Goal: Task Accomplishment & Management: Use online tool/utility

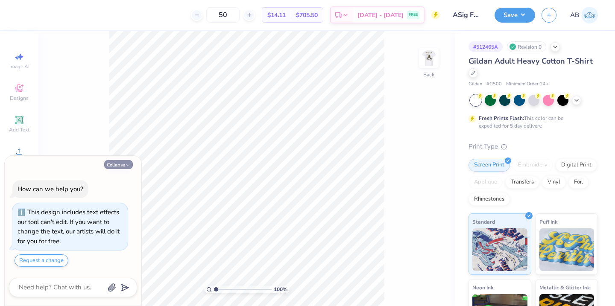
click at [112, 167] on button "Collapse" at bounding box center [118, 164] width 29 height 9
type textarea "x"
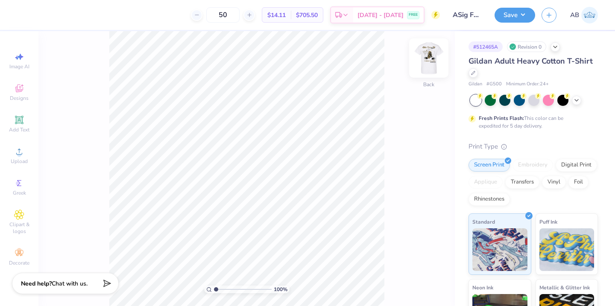
click at [429, 62] on img at bounding box center [429, 58] width 34 height 34
drag, startPoint x: 216, startPoint y: 291, endPoint x: 243, endPoint y: 290, distance: 27.4
type input "5.79"
click at [243, 290] on input "range" at bounding box center [243, 290] width 58 height 8
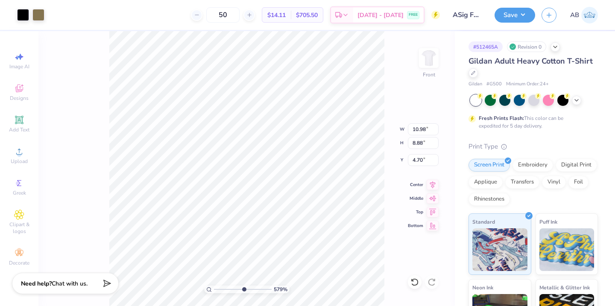
type input "10.98"
type input "8.88"
type input "4.71"
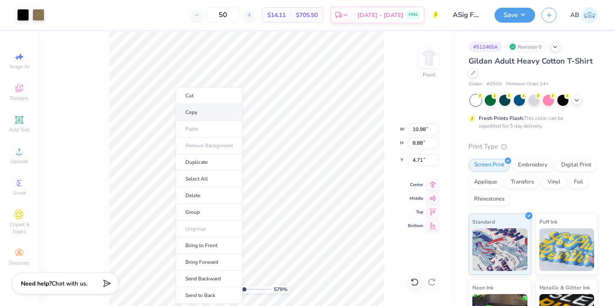
click at [195, 110] on li "Copy" at bounding box center [209, 112] width 67 height 17
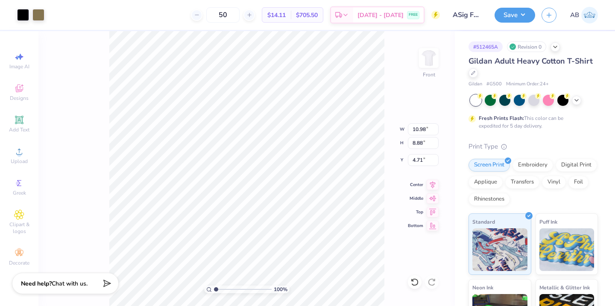
drag, startPoint x: 243, startPoint y: 290, endPoint x: 194, endPoint y: 286, distance: 49.7
type input "1"
click at [214, 286] on input "range" at bounding box center [243, 290] width 58 height 8
click at [427, 57] on img at bounding box center [429, 58] width 34 height 34
type input "3.00"
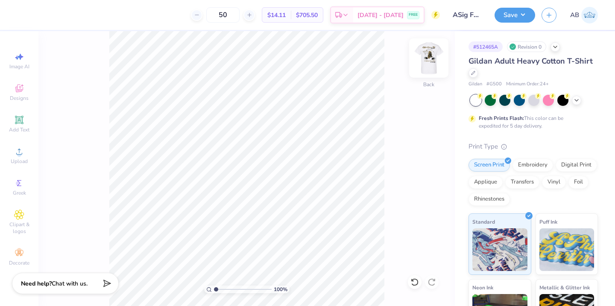
click at [437, 62] on img at bounding box center [429, 58] width 34 height 34
click at [430, 61] on img at bounding box center [428, 58] width 17 height 17
click at [427, 57] on img at bounding box center [429, 58] width 34 height 34
drag, startPoint x: 215, startPoint y: 289, endPoint x: 240, endPoint y: 289, distance: 25.2
click at [240, 289] on input "range" at bounding box center [243, 290] width 58 height 8
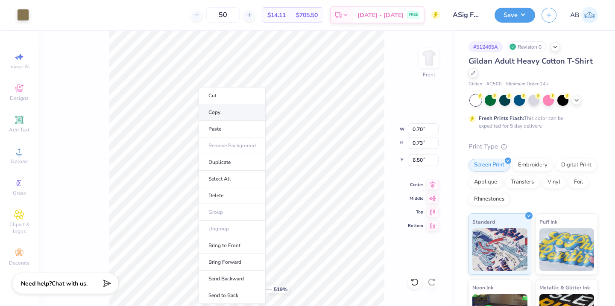
click at [210, 113] on li "Copy" at bounding box center [232, 112] width 67 height 17
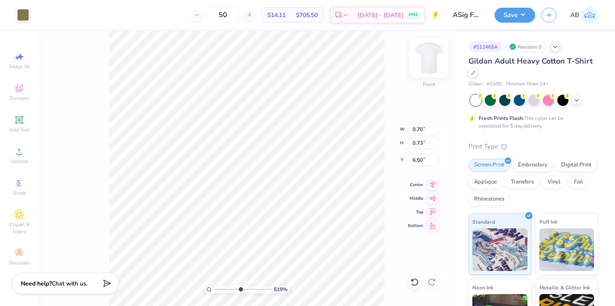
click at [424, 59] on img at bounding box center [429, 58] width 34 height 34
click at [430, 64] on img at bounding box center [429, 58] width 34 height 34
drag, startPoint x: 240, startPoint y: 288, endPoint x: 205, endPoint y: 288, distance: 35.0
click at [214, 288] on input "range" at bounding box center [243, 290] width 58 height 8
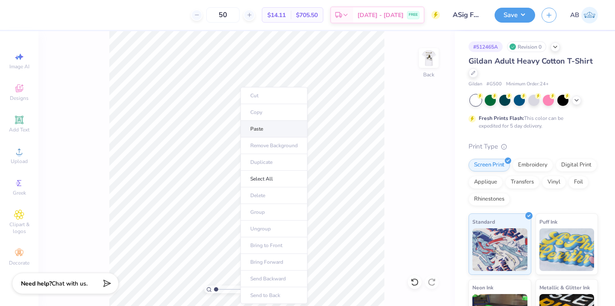
click at [251, 131] on li "Paste" at bounding box center [274, 129] width 67 height 17
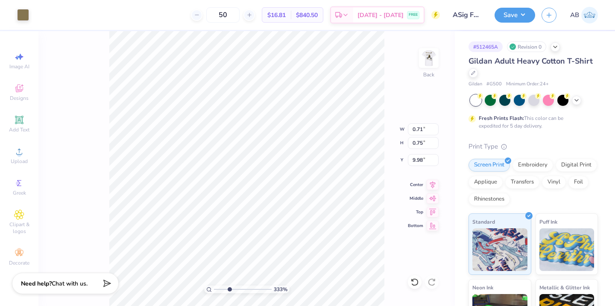
drag, startPoint x: 217, startPoint y: 289, endPoint x: 229, endPoint y: 289, distance: 12.4
click at [229, 289] on input "range" at bounding box center [243, 290] width 58 height 8
drag, startPoint x: 228, startPoint y: 290, endPoint x: 217, endPoint y: 290, distance: 11.1
type input "1.18"
click at [217, 290] on input "range" at bounding box center [243, 290] width 58 height 8
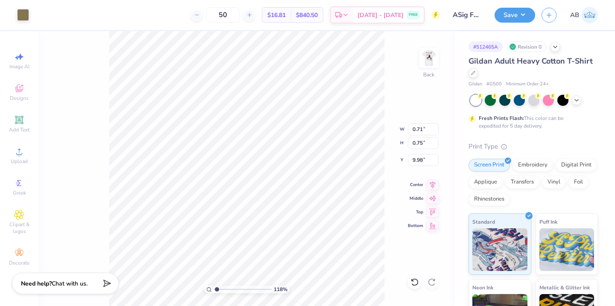
type input "1.35"
type input "1.42"
type input "3.00"
click at [426, 61] on img at bounding box center [429, 58] width 34 height 34
drag, startPoint x: 218, startPoint y: 288, endPoint x: 229, endPoint y: 289, distance: 10.7
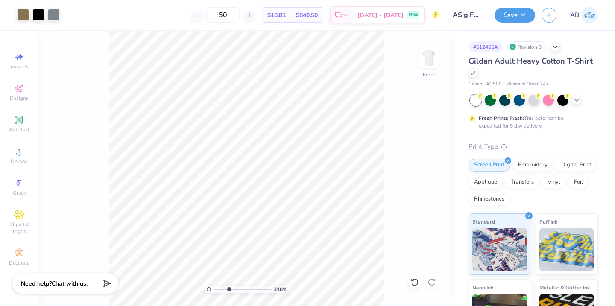
click at [229, 289] on input "range" at bounding box center [243, 290] width 58 height 8
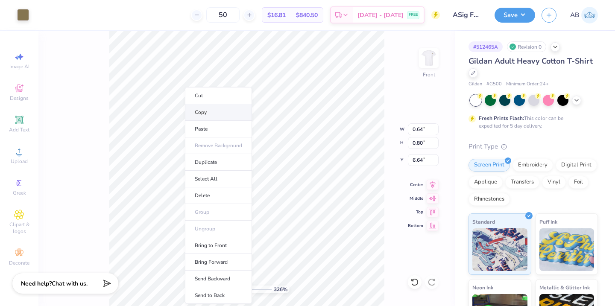
click at [203, 110] on li "Copy" at bounding box center [218, 112] width 67 height 17
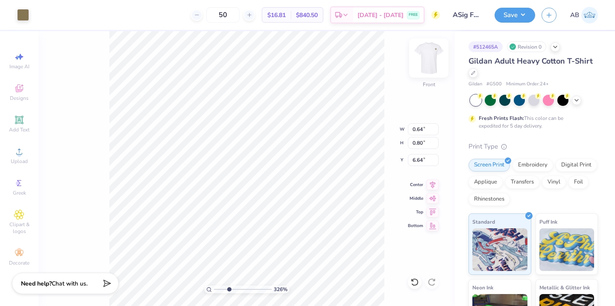
click at [425, 59] on img at bounding box center [429, 58] width 34 height 34
drag, startPoint x: 229, startPoint y: 289, endPoint x: 211, endPoint y: 289, distance: 17.5
type input "1"
click at [214, 289] on input "range" at bounding box center [243, 290] width 58 height 8
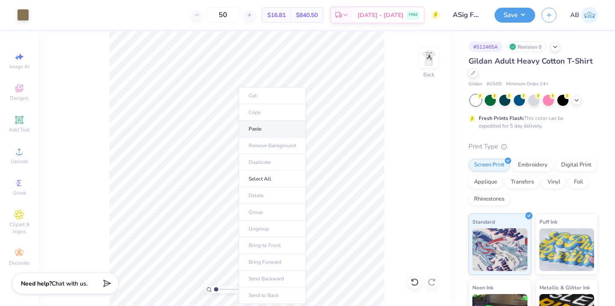
click at [257, 126] on li "Paste" at bounding box center [272, 129] width 67 height 17
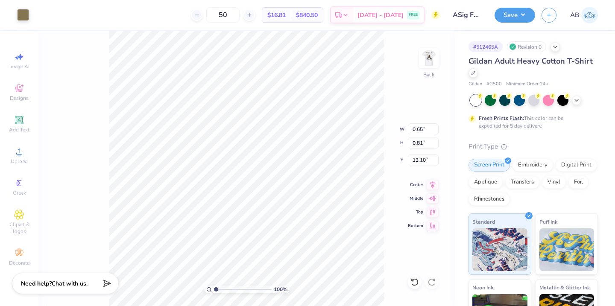
type input "0.53"
type input "0.74"
type input "13.13"
type input "0.81"
type input "1.13"
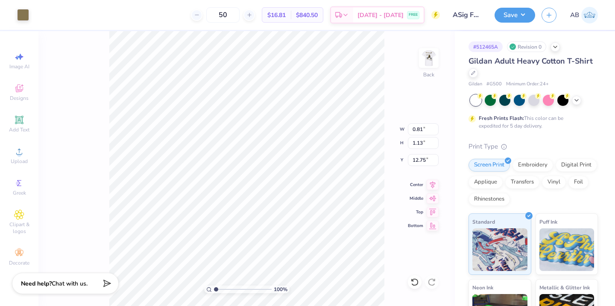
type input "3.00"
type input "1.04"
type input "1.44"
type input "2.99"
click at [426, 61] on img at bounding box center [429, 58] width 34 height 34
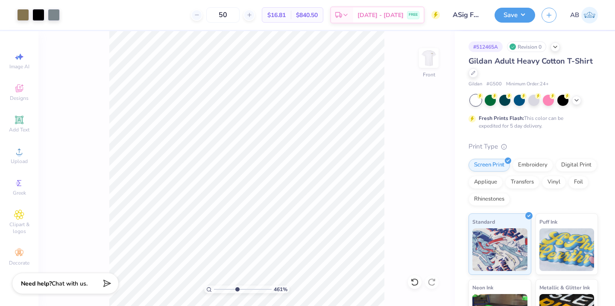
drag, startPoint x: 216, startPoint y: 289, endPoint x: 237, endPoint y: 289, distance: 20.5
click at [237, 289] on input "range" at bounding box center [243, 290] width 58 height 8
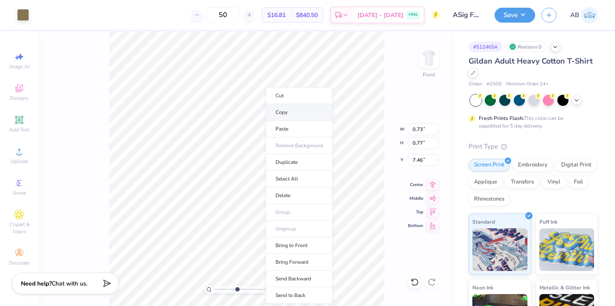
click at [283, 113] on li "Copy" at bounding box center [299, 112] width 67 height 17
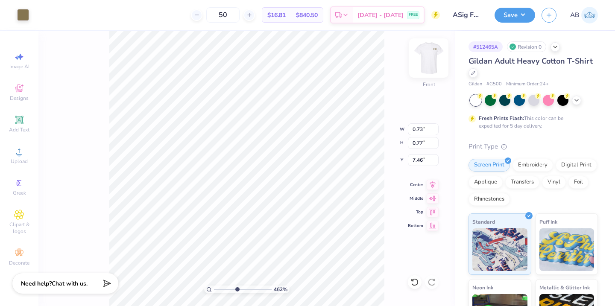
click at [430, 54] on img at bounding box center [429, 58] width 34 height 34
drag, startPoint x: 237, startPoint y: 289, endPoint x: 218, endPoint y: 289, distance: 18.4
type input "1.43"
click at [218, 289] on input "range" at bounding box center [243, 290] width 58 height 8
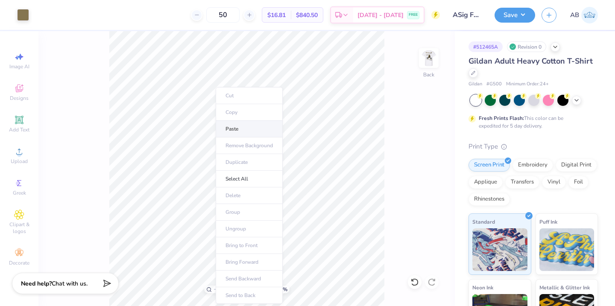
click at [235, 131] on li "Paste" at bounding box center [249, 129] width 67 height 17
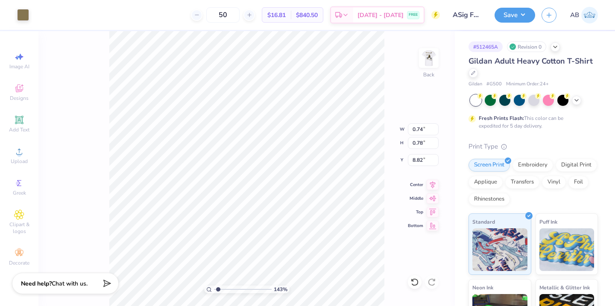
type input "0.70"
type input "0.68"
type input "8.77"
type input "1.21"
type input "1.17"
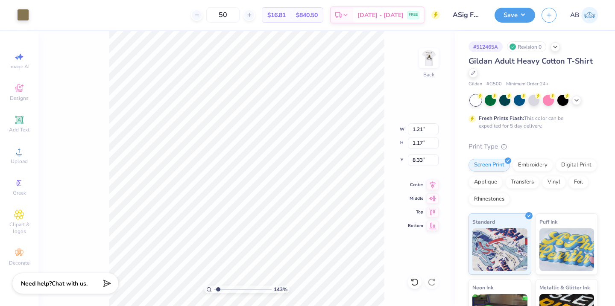
type input "3.26"
type input "1.50"
type input "1.45"
type input "3.01"
type input "1.37"
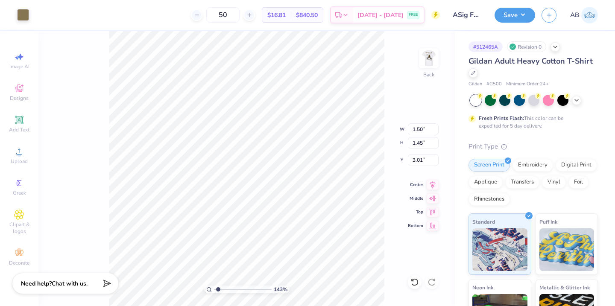
type input "1.31"
type input "3.13"
type input "3.88"
type input "1.18"
type input "3.37"
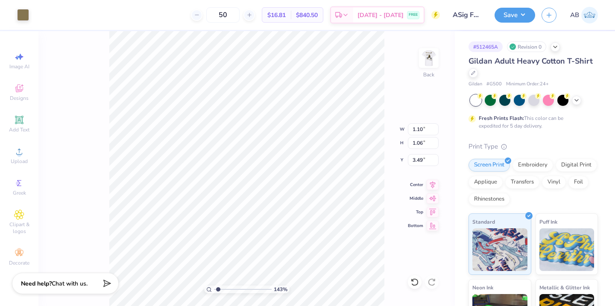
type input "3.42"
click at [516, 18] on button "Save" at bounding box center [515, 13] width 41 height 15
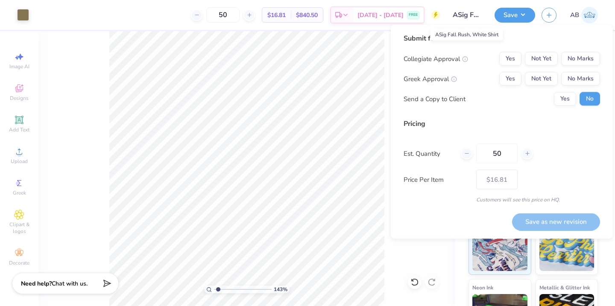
click at [471, 16] on input "ASig Fall Rush, White Shirt" at bounding box center [468, 14] width 42 height 17
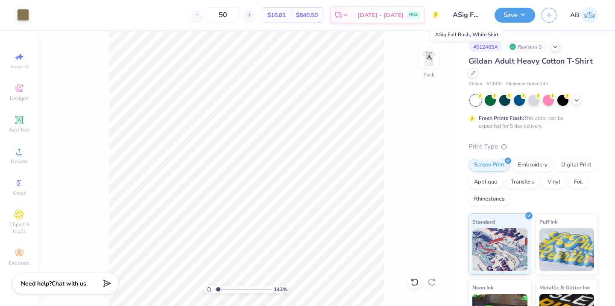
click at [474, 17] on input "ASig Fall Rush, White Shirt" at bounding box center [468, 14] width 42 height 17
click at [518, 133] on div "Gildan Adult Heavy Cotton T-Shirt Gildan # G500 Minimum Order: 24 + Fresh Print…" at bounding box center [533, 231] width 129 height 351
click at [519, 16] on button "Save" at bounding box center [515, 13] width 41 height 15
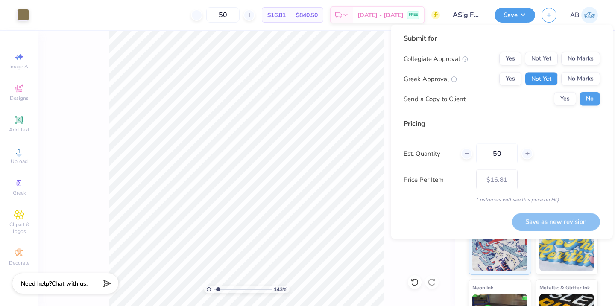
click at [550, 81] on button "Not Yet" at bounding box center [541, 79] width 33 height 14
click at [571, 56] on button "No Marks" at bounding box center [581, 59] width 39 height 14
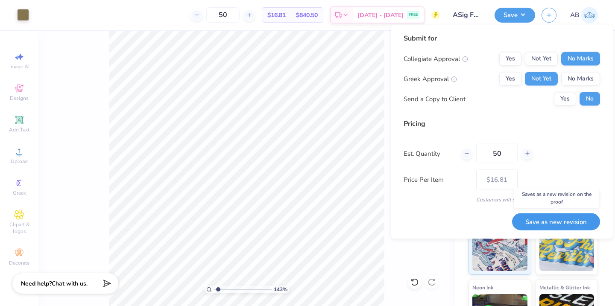
click at [529, 226] on button "Save as new revision" at bounding box center [556, 222] width 88 height 18
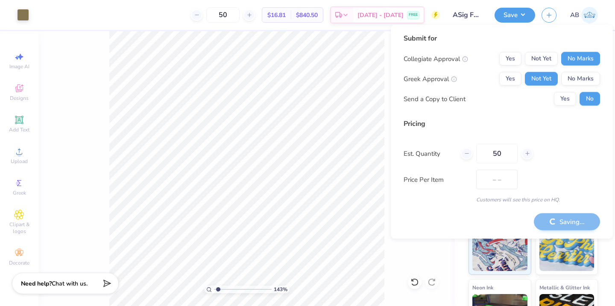
type input "$16.81"
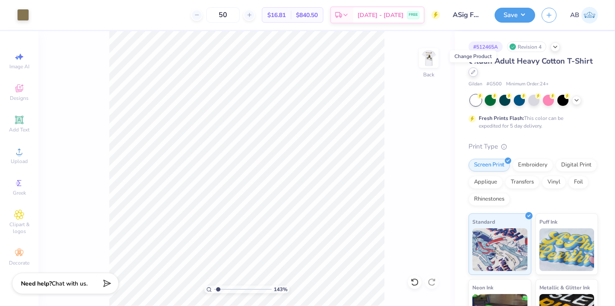
click at [473, 72] on icon at bounding box center [473, 72] width 3 height 3
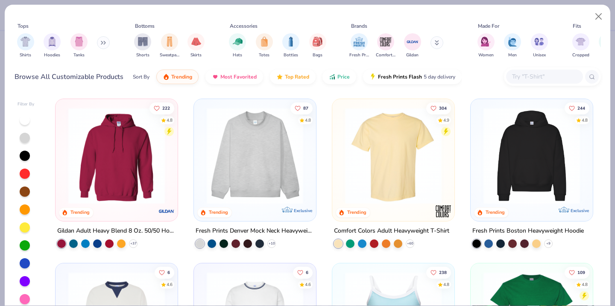
click at [527, 79] on input "text" at bounding box center [545, 77] width 66 height 10
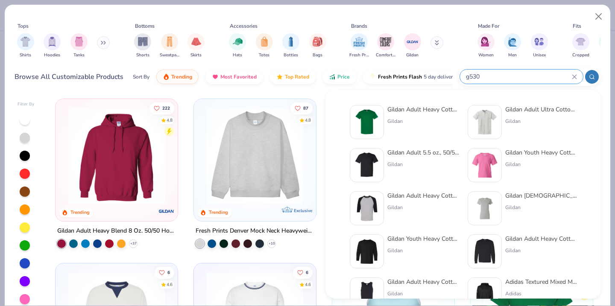
type input "g530"
click at [421, 154] on div "Gildan Adult 5.5 oz., 50/50 Pocket T-Shirt" at bounding box center [424, 152] width 72 height 9
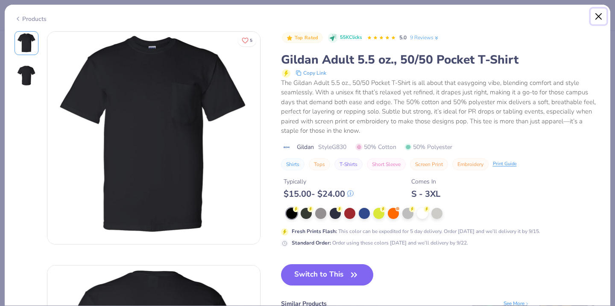
click at [600, 18] on button "Close" at bounding box center [599, 17] width 16 height 16
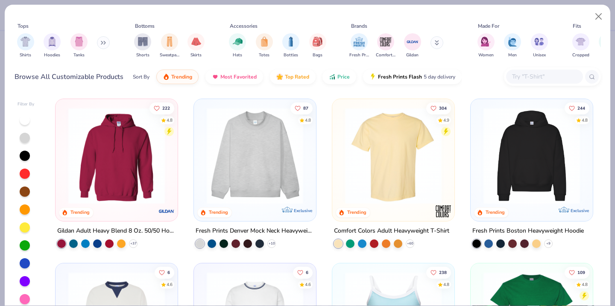
click at [553, 78] on input "text" at bounding box center [545, 77] width 66 height 10
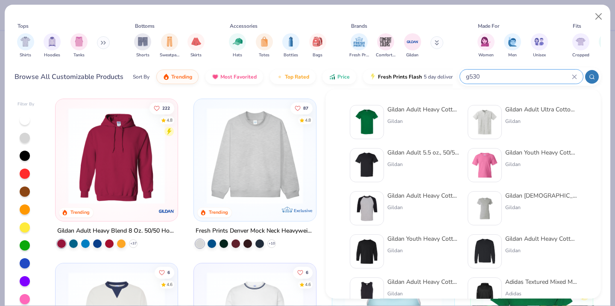
type input "g530"
click at [545, 110] on div "Gildan Adult Ultra Cotton 6 Oz. Pocket T-Shirt" at bounding box center [542, 109] width 72 height 9
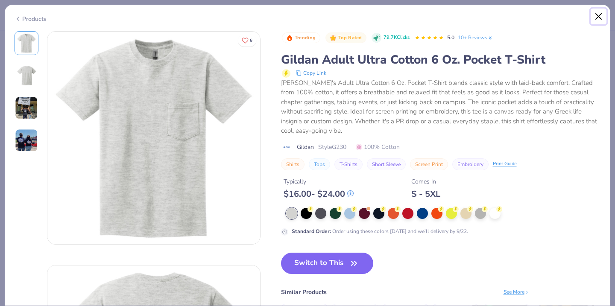
click at [600, 16] on button "Close" at bounding box center [599, 17] width 16 height 16
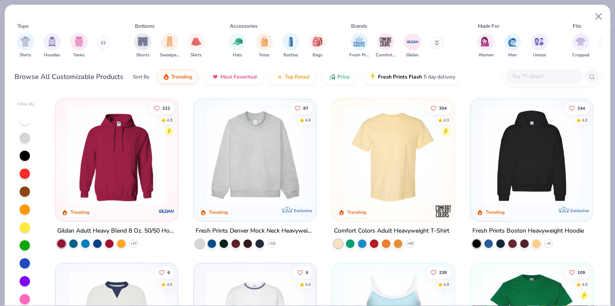
click at [550, 79] on input "text" at bounding box center [545, 77] width 66 height 10
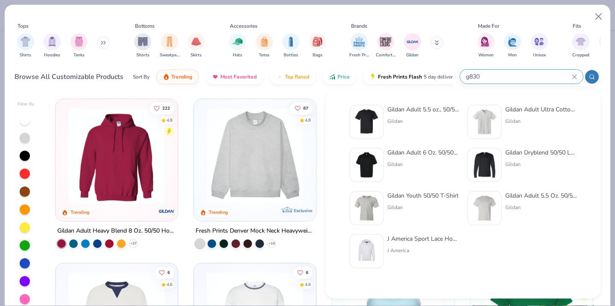
type input "g830"
click at [426, 110] on div "Gildan Adult 5.5 oz., 50/50 Pocket T-Shirt" at bounding box center [424, 109] width 72 height 9
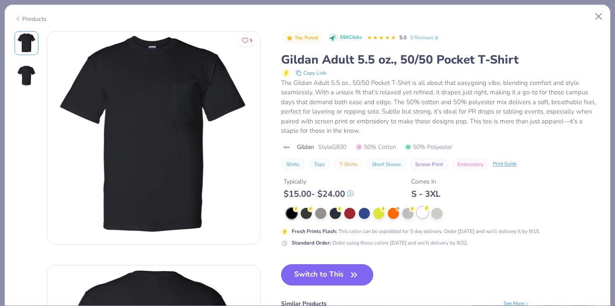
click at [422, 216] on div at bounding box center [422, 212] width 11 height 11
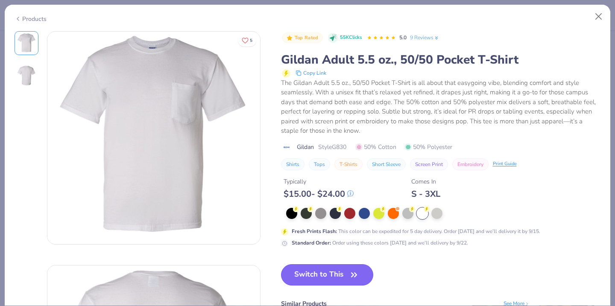
click at [333, 275] on button "Switch to This" at bounding box center [327, 275] width 93 height 21
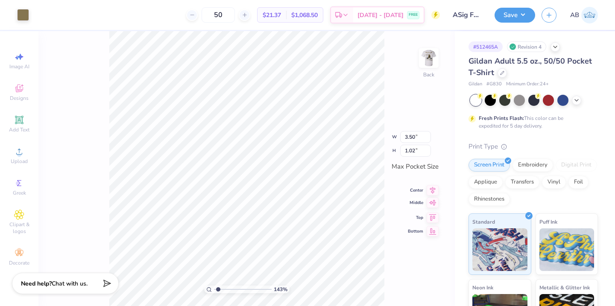
click at [432, 205] on icon at bounding box center [433, 203] width 12 height 10
type input "0.67"
type input "0.65"
type input "0.73"
type input "1.02"
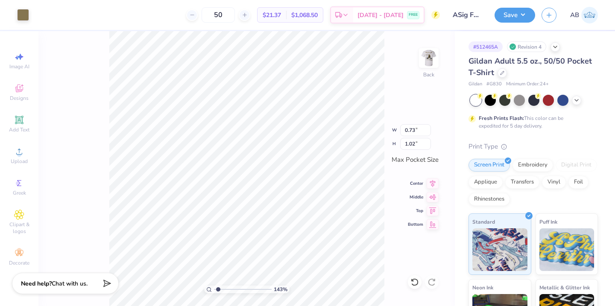
type input "0.49"
type input "0.69"
type input "0.96"
type input "1.00"
type input "0.66"
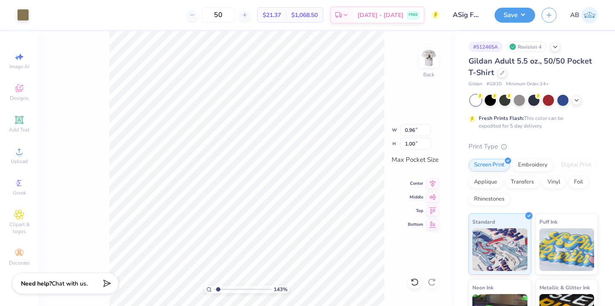
type input "0.69"
type input "1.00"
type input "2.61"
type input "0.87"
click at [432, 182] on icon at bounding box center [433, 182] width 12 height 10
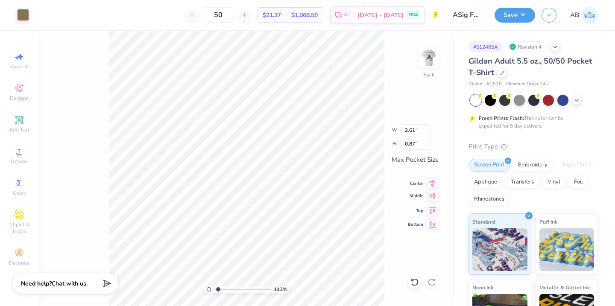
click at [435, 195] on icon at bounding box center [432, 196] width 7 height 6
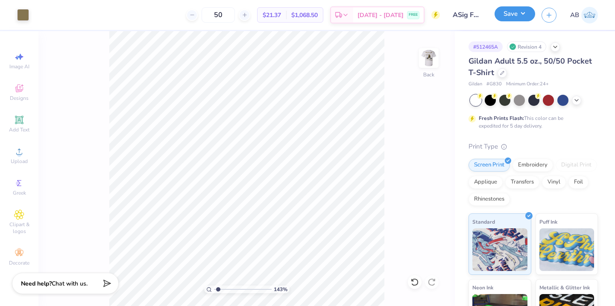
click at [523, 9] on button "Save" at bounding box center [515, 13] width 41 height 15
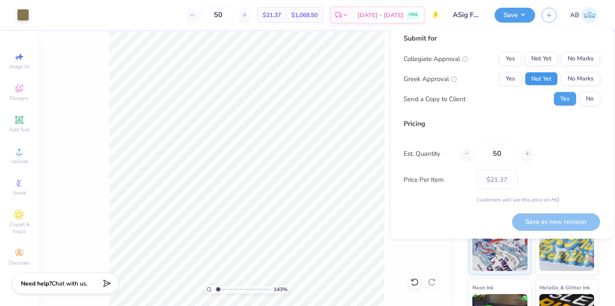
click at [548, 77] on button "Not Yet" at bounding box center [541, 79] width 33 height 14
click at [579, 60] on button "No Marks" at bounding box center [581, 59] width 39 height 14
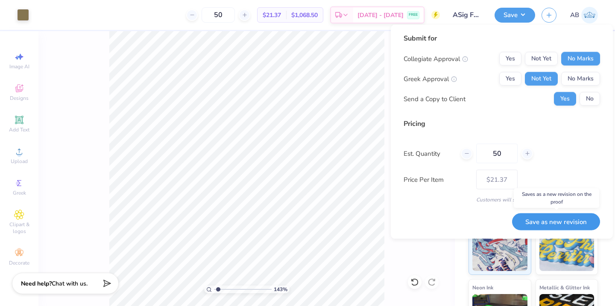
click at [547, 221] on button "Save as new revision" at bounding box center [556, 222] width 88 height 18
type input "$21.37"
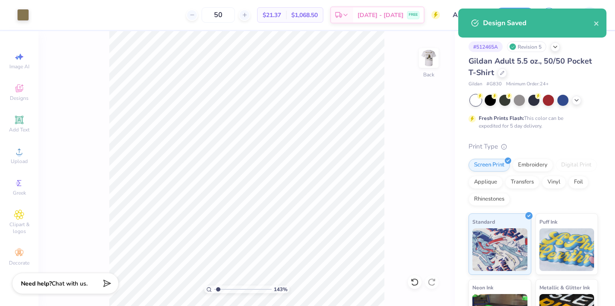
click at [424, 58] on img at bounding box center [428, 58] width 17 height 17
